Goal: Task Accomplishment & Management: Use online tool/utility

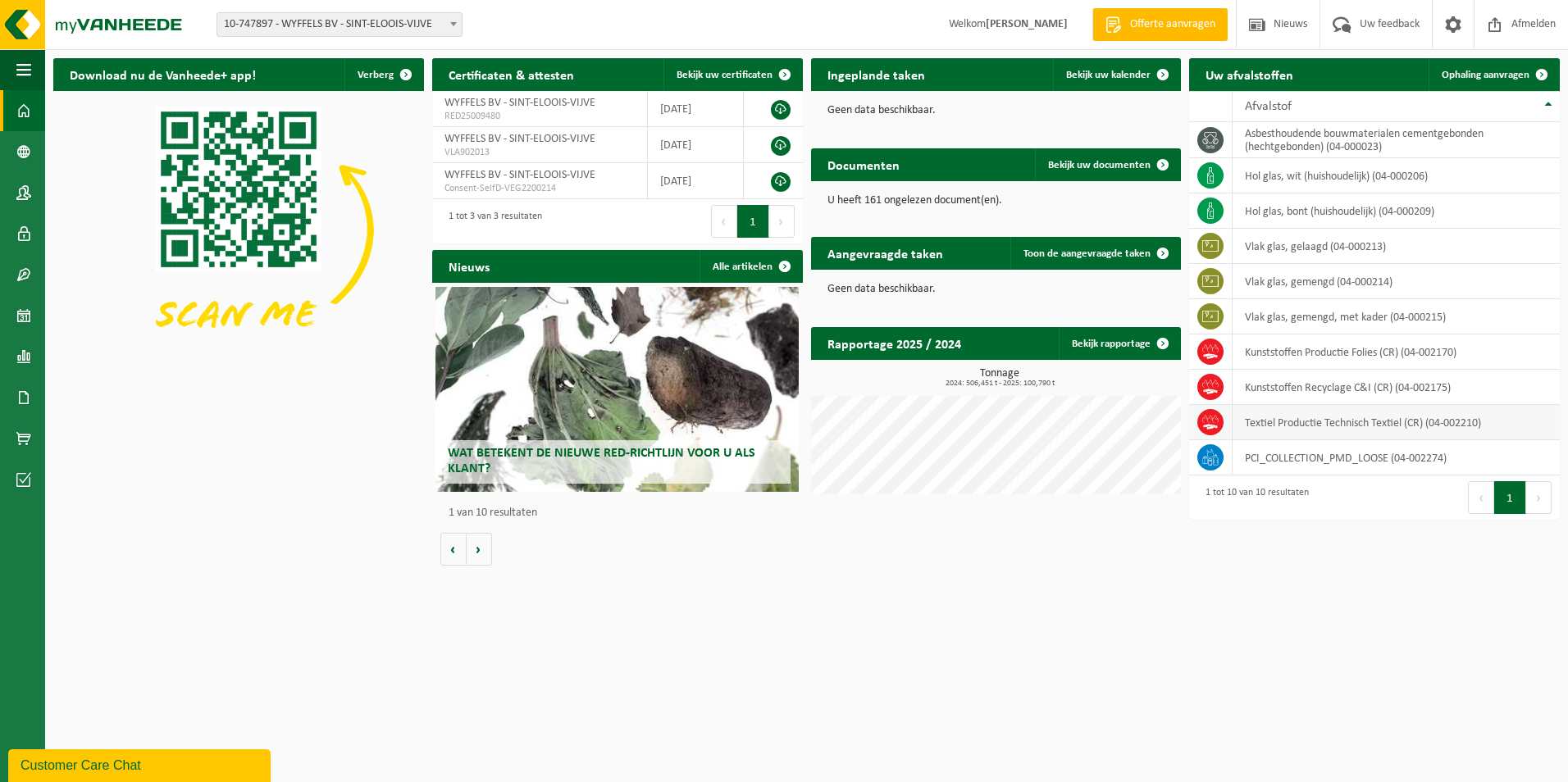
click at [1333, 422] on td "Textiel Productie Technisch Textiel (CR) (04-002210)" at bounding box center [1396, 422] width 327 height 35
click at [1472, 61] on link "Ophaling aanvragen" at bounding box center [1492, 75] width 129 height 33
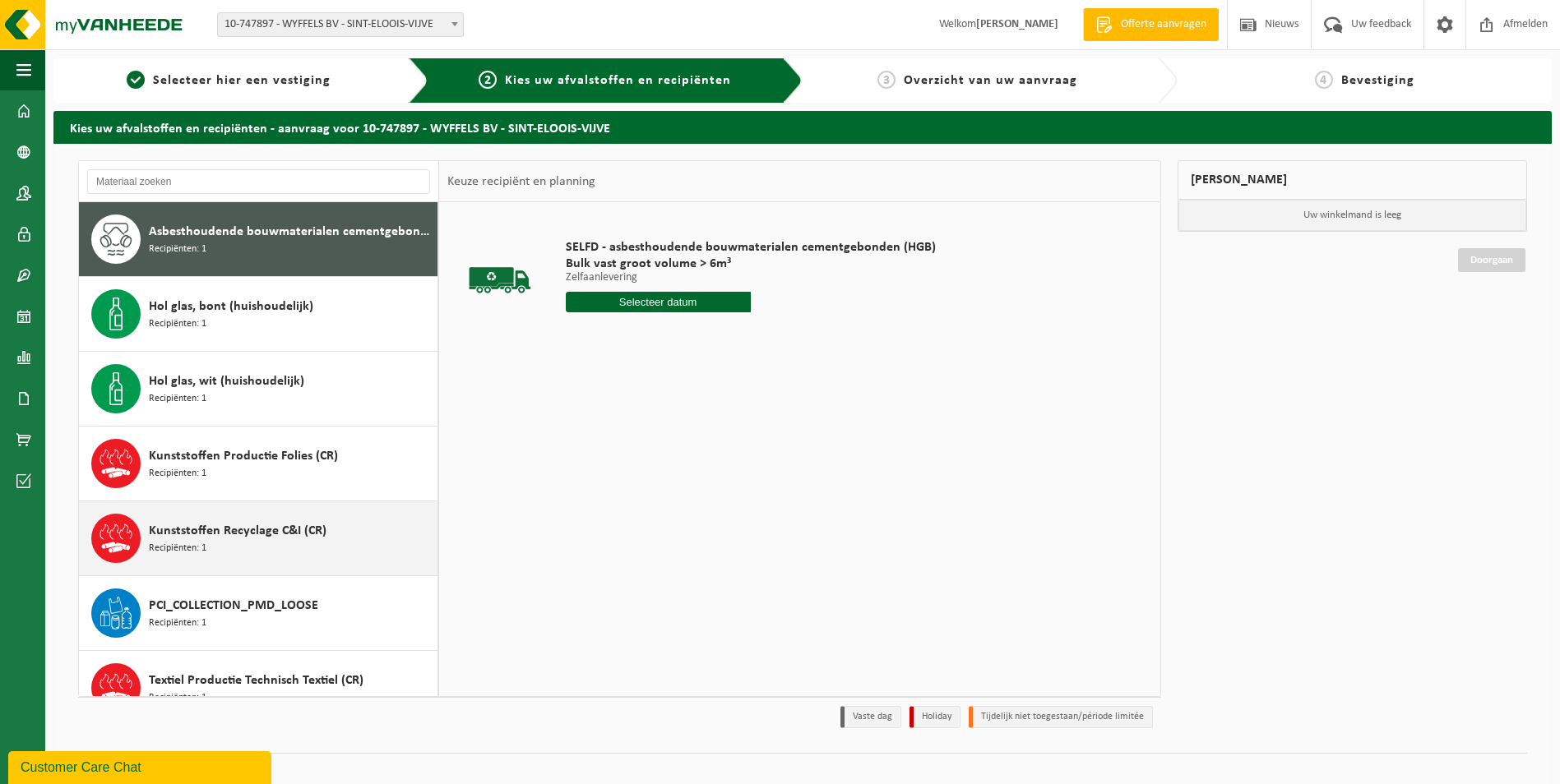
scroll to position [165, 0]
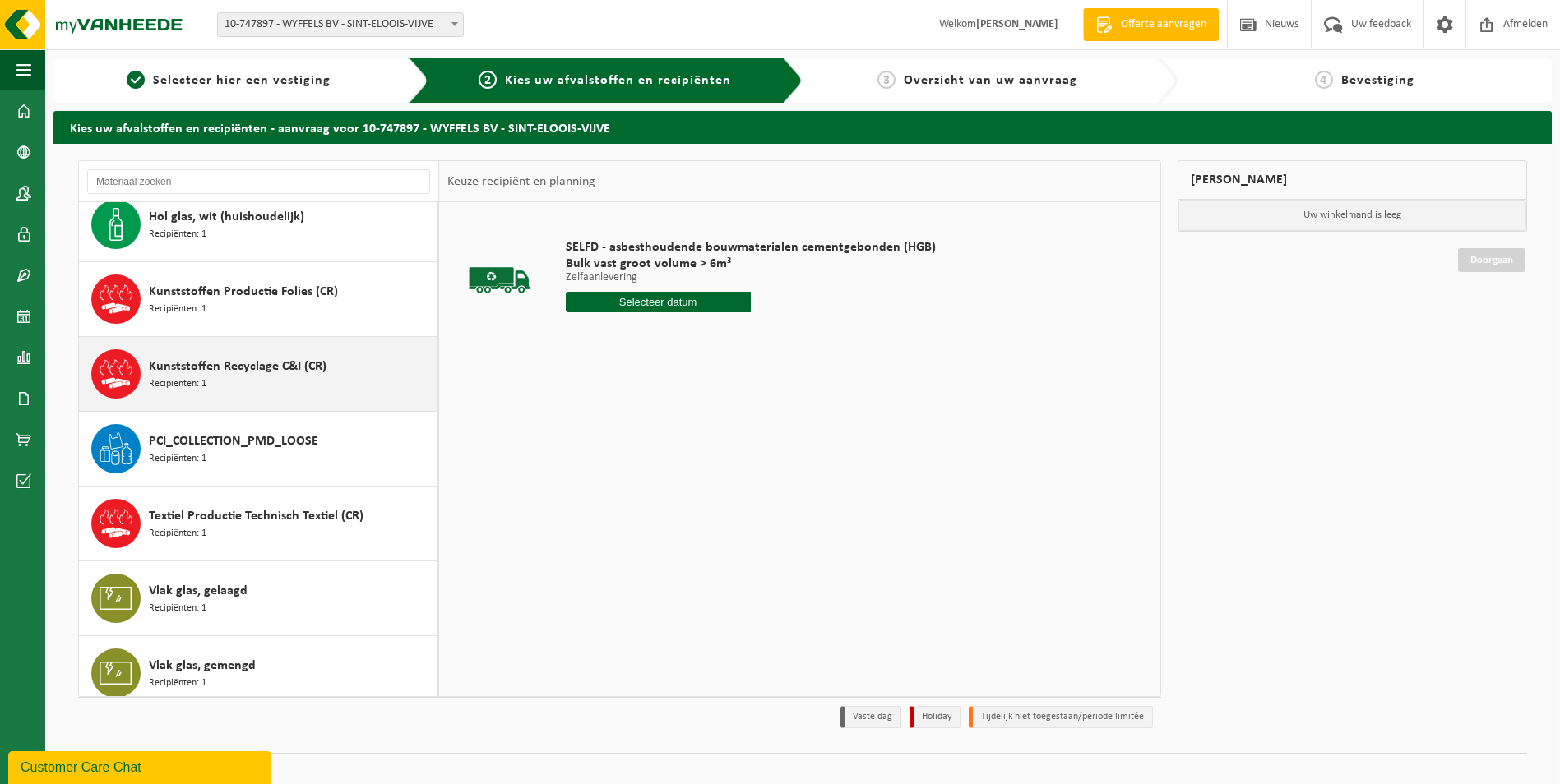
click at [262, 529] on div "Textiel Productie Technisch Textiel (CR) Recipiënten: 1" at bounding box center [292, 524] width 285 height 50
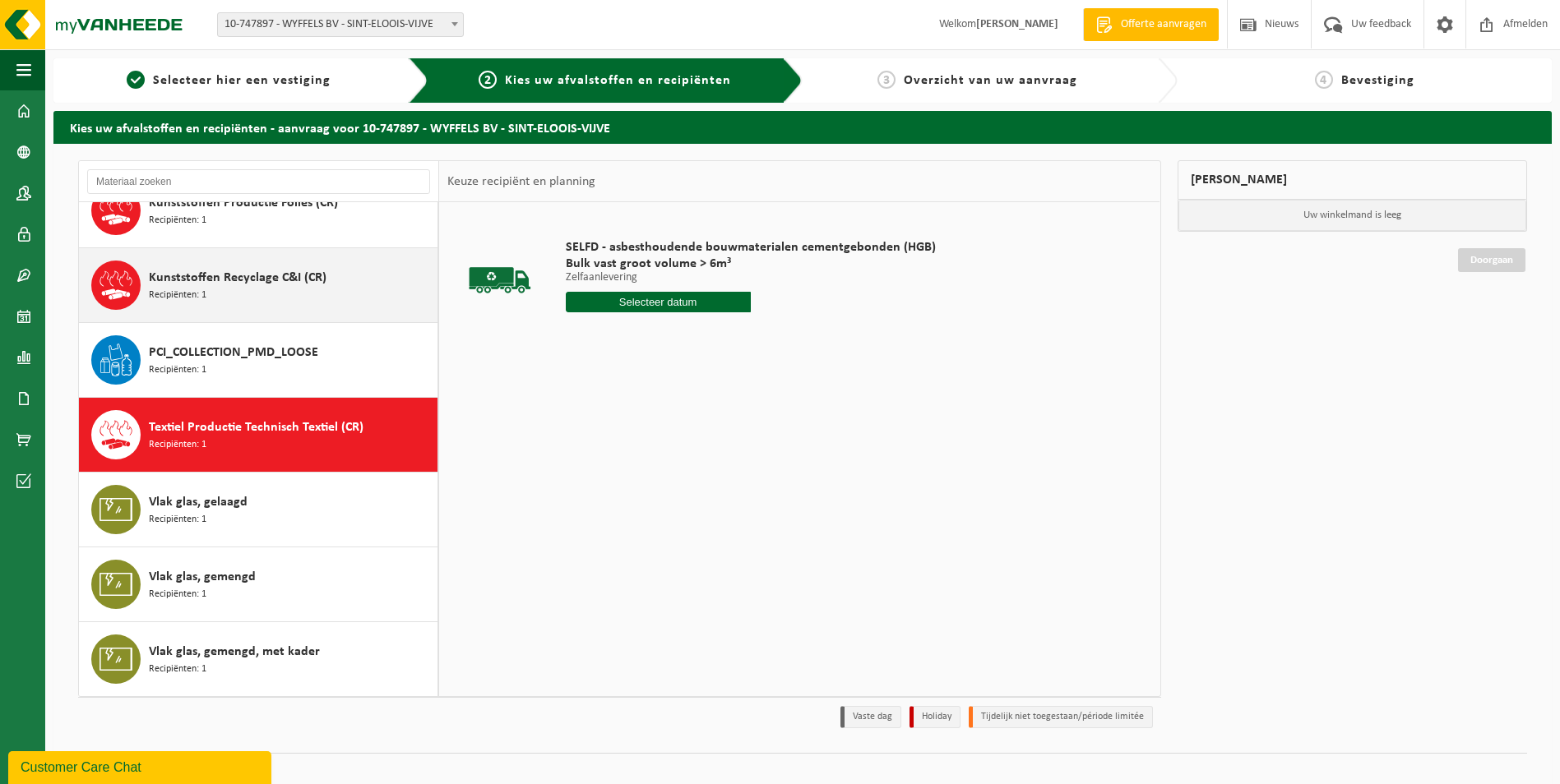
scroll to position [254, 0]
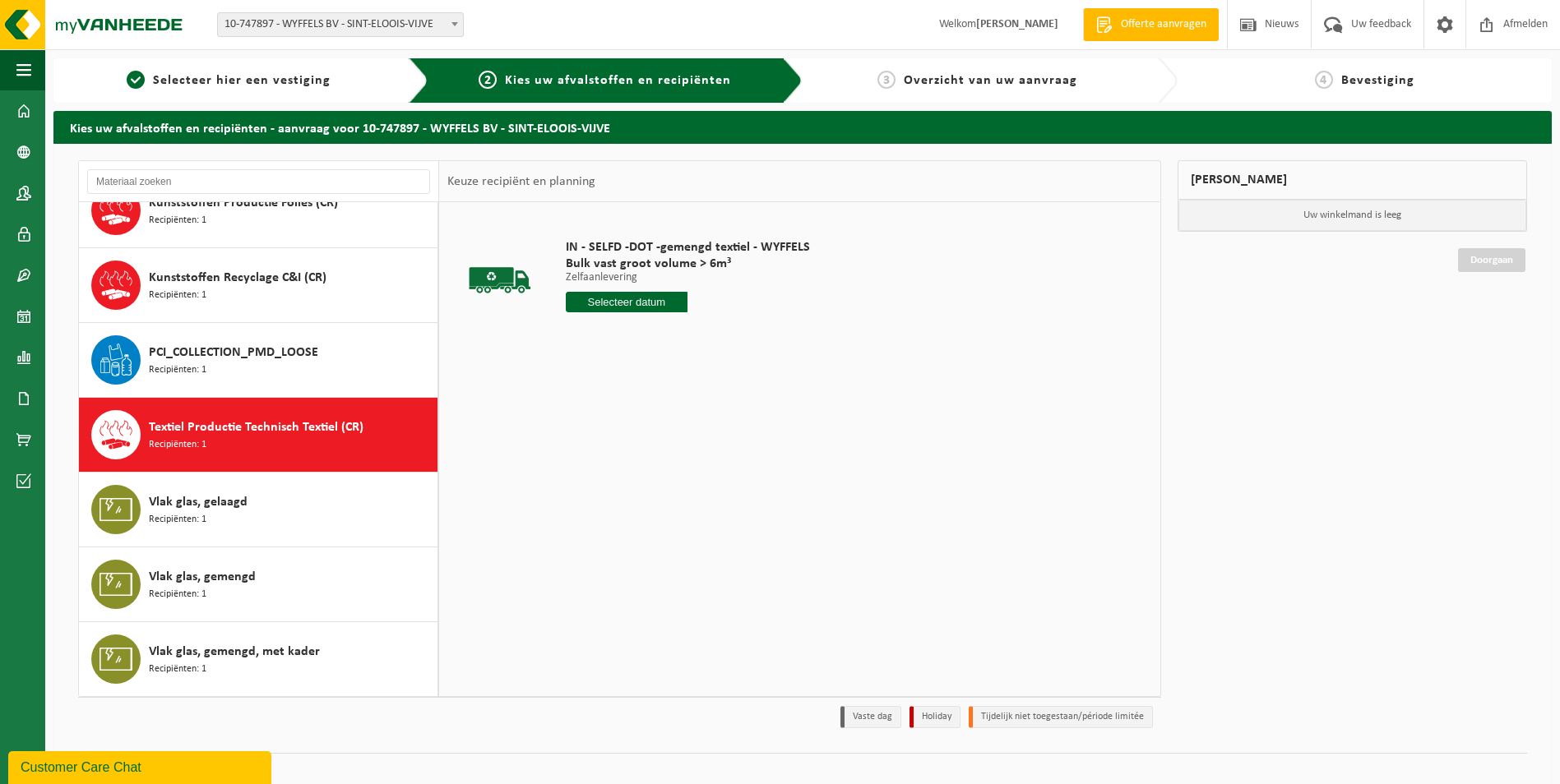
click at [618, 299] on input "text" at bounding box center [627, 301] width 123 height 20
click at [611, 463] on div "23" at bounding box center [610, 474] width 29 height 26
type input "Van 2025-09-23"
click at [613, 371] on button "In winkelmand" at bounding box center [613, 364] width 91 height 26
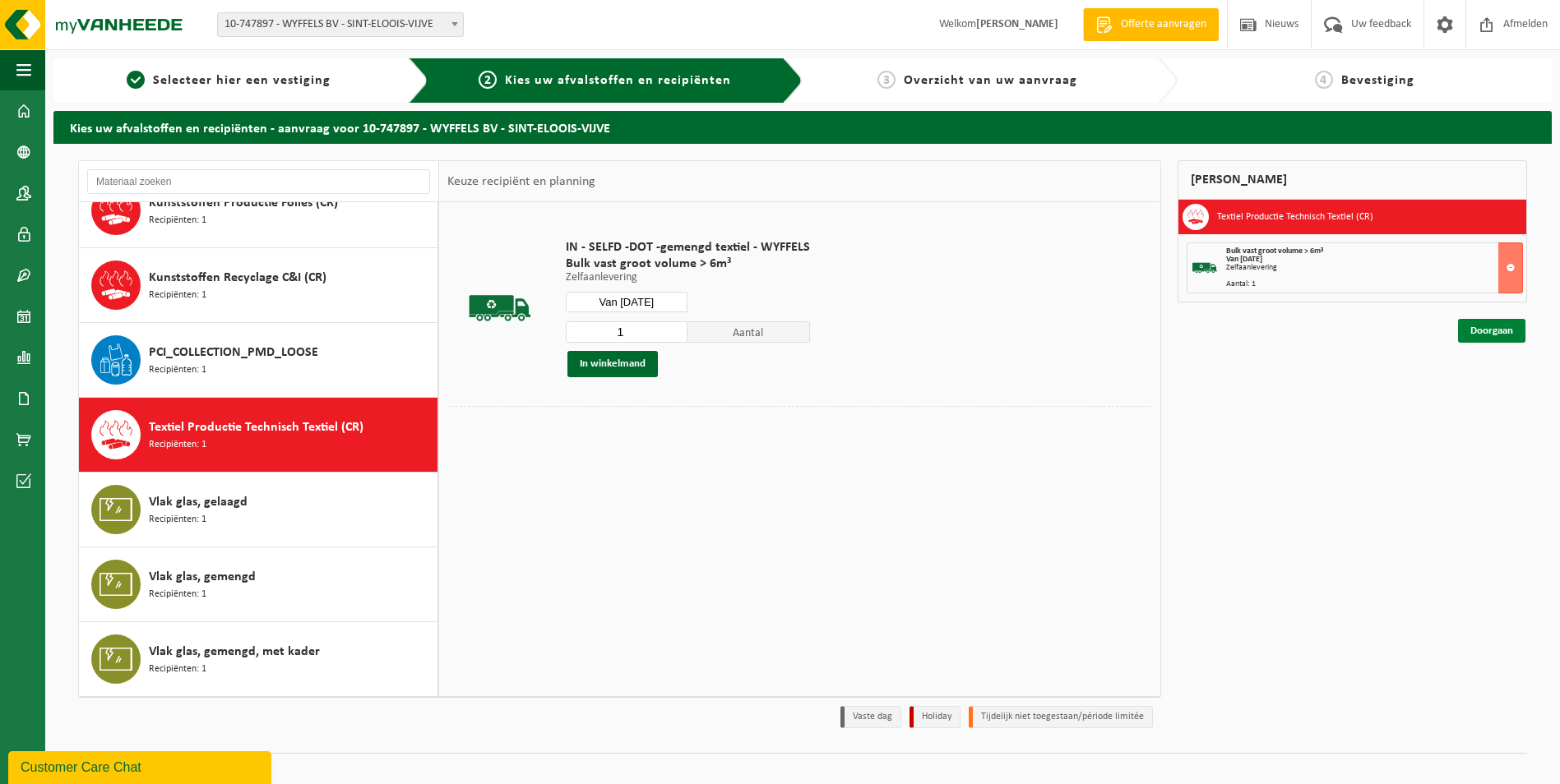
click at [1491, 326] on link "Doorgaan" at bounding box center [1492, 331] width 67 height 23
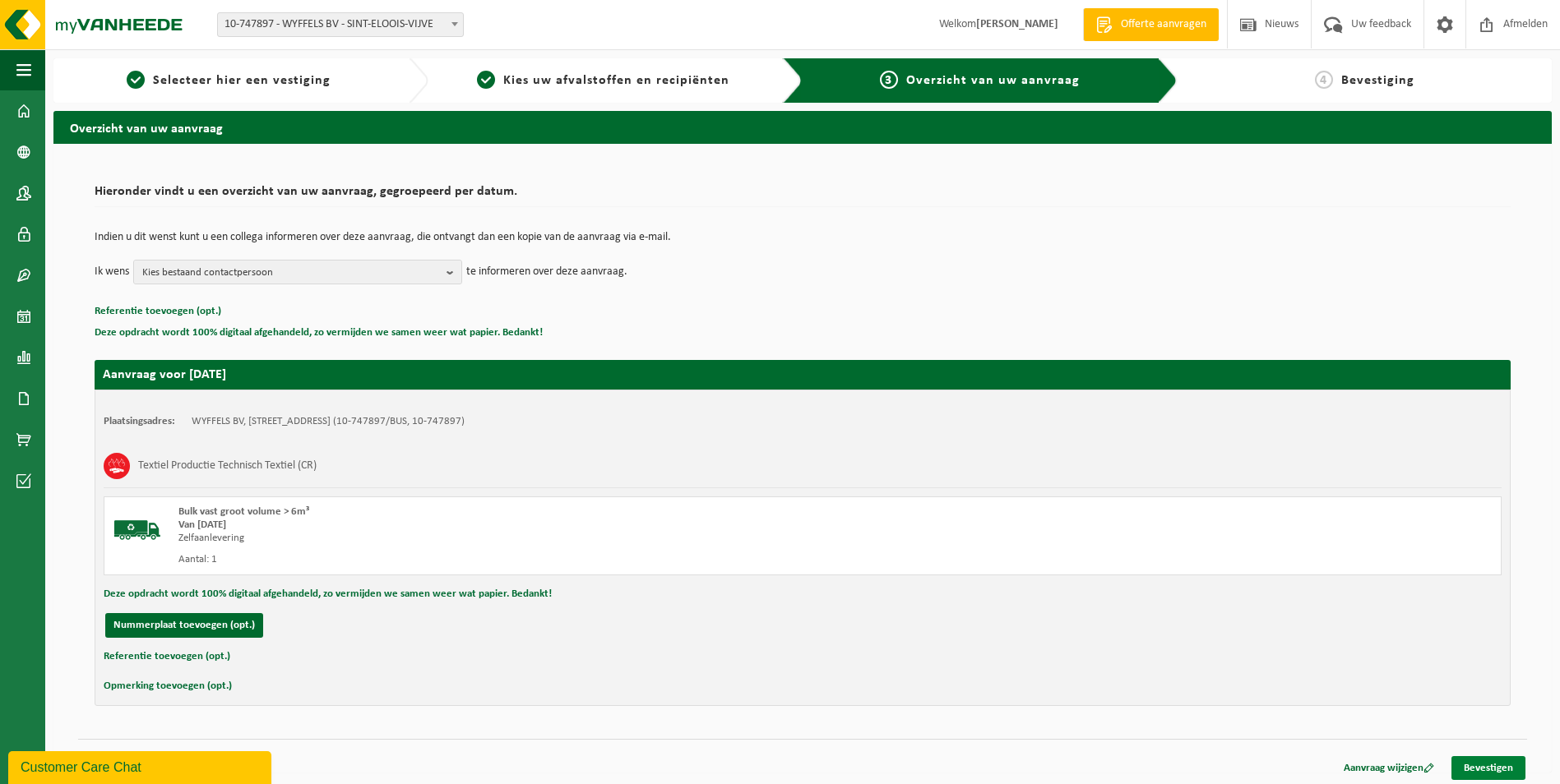
click at [1511, 772] on link "Bevestigen" at bounding box center [1489, 768] width 74 height 23
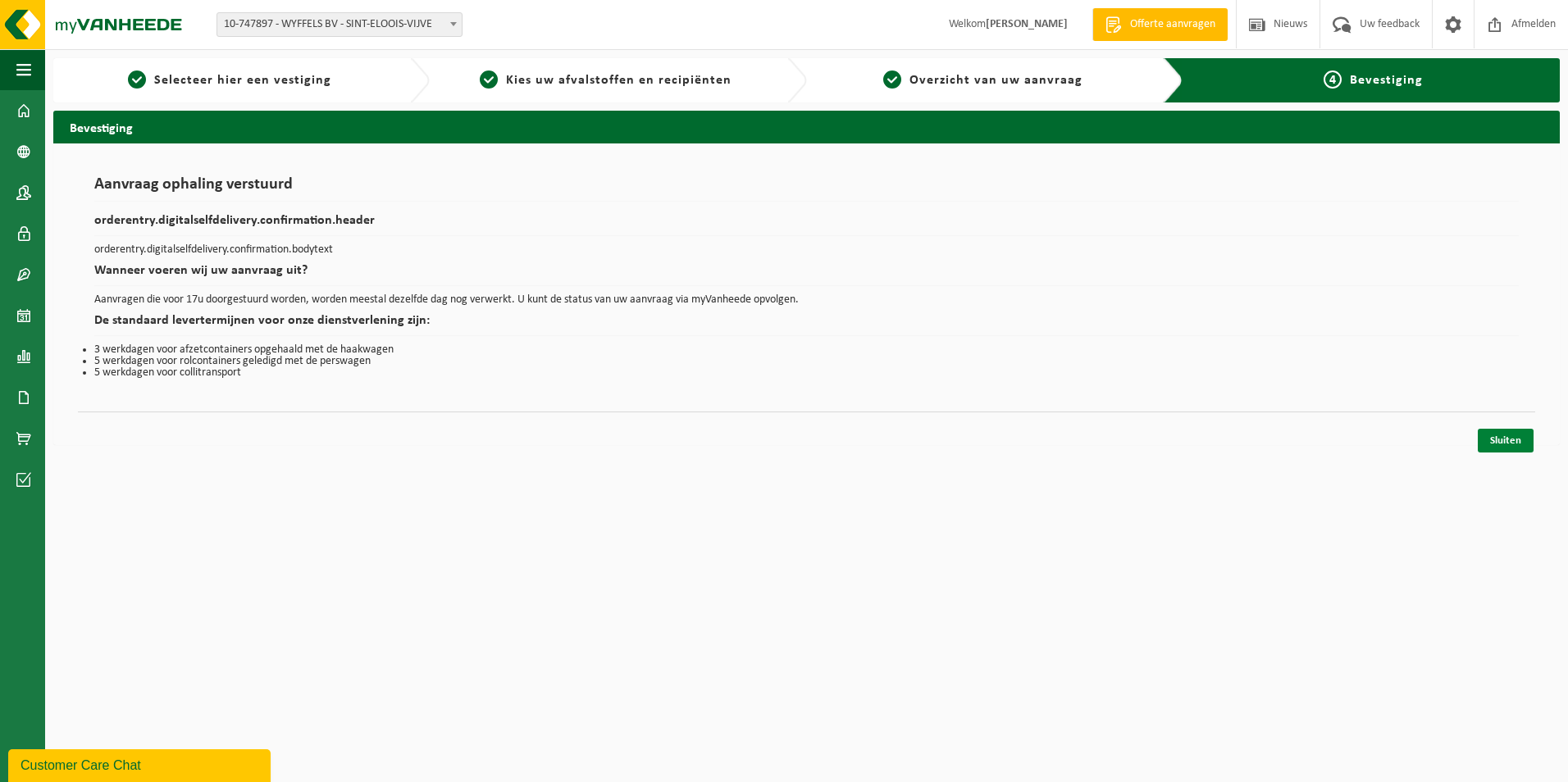
click at [1505, 438] on link "Sluiten" at bounding box center [1505, 441] width 55 height 23
